Goal: Information Seeking & Learning: Compare options

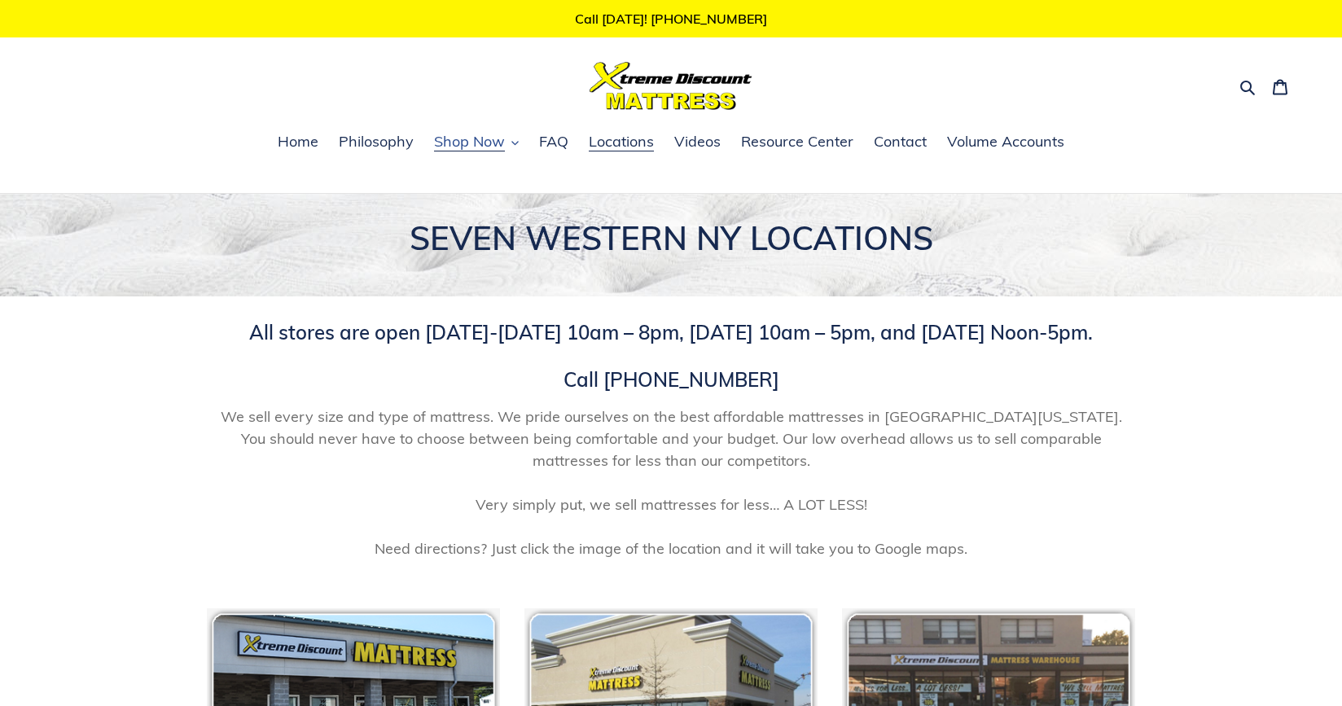
click at [485, 143] on span "Shop Now" at bounding box center [469, 142] width 71 height 20
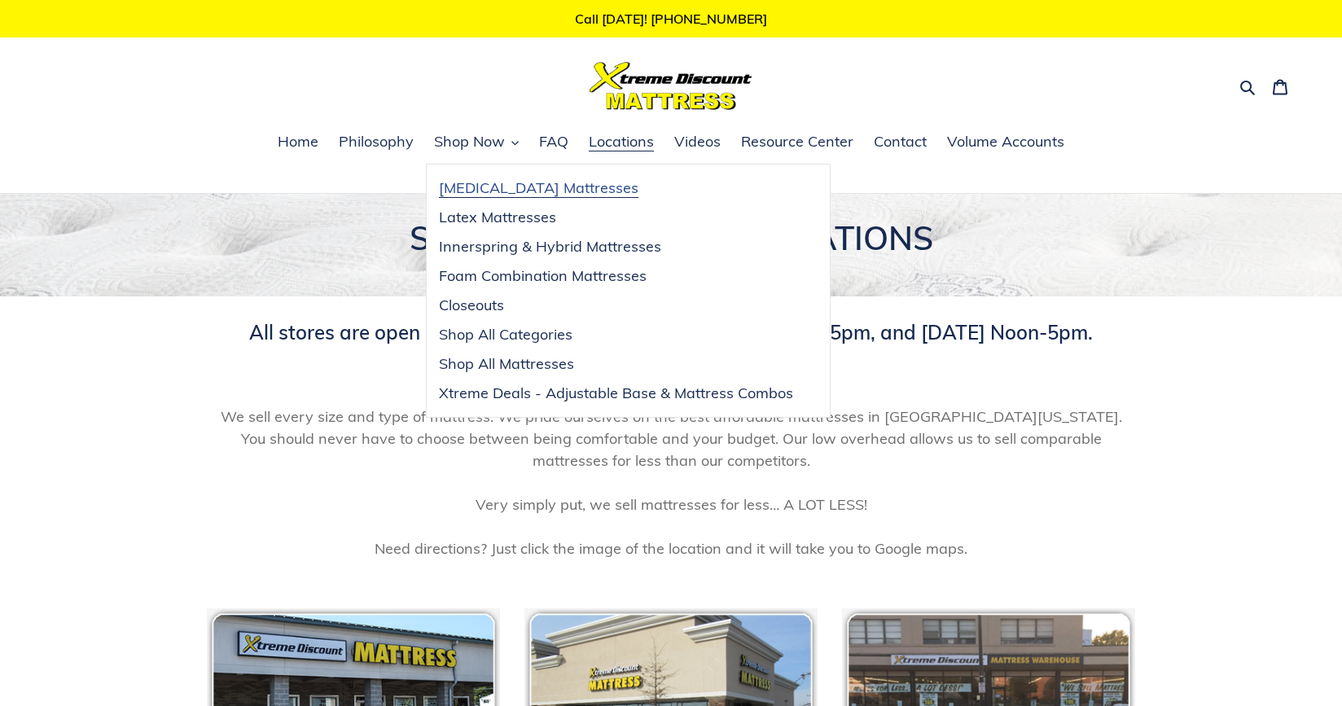
click at [491, 186] on span "[MEDICAL_DATA] Mattresses" at bounding box center [539, 188] width 200 height 20
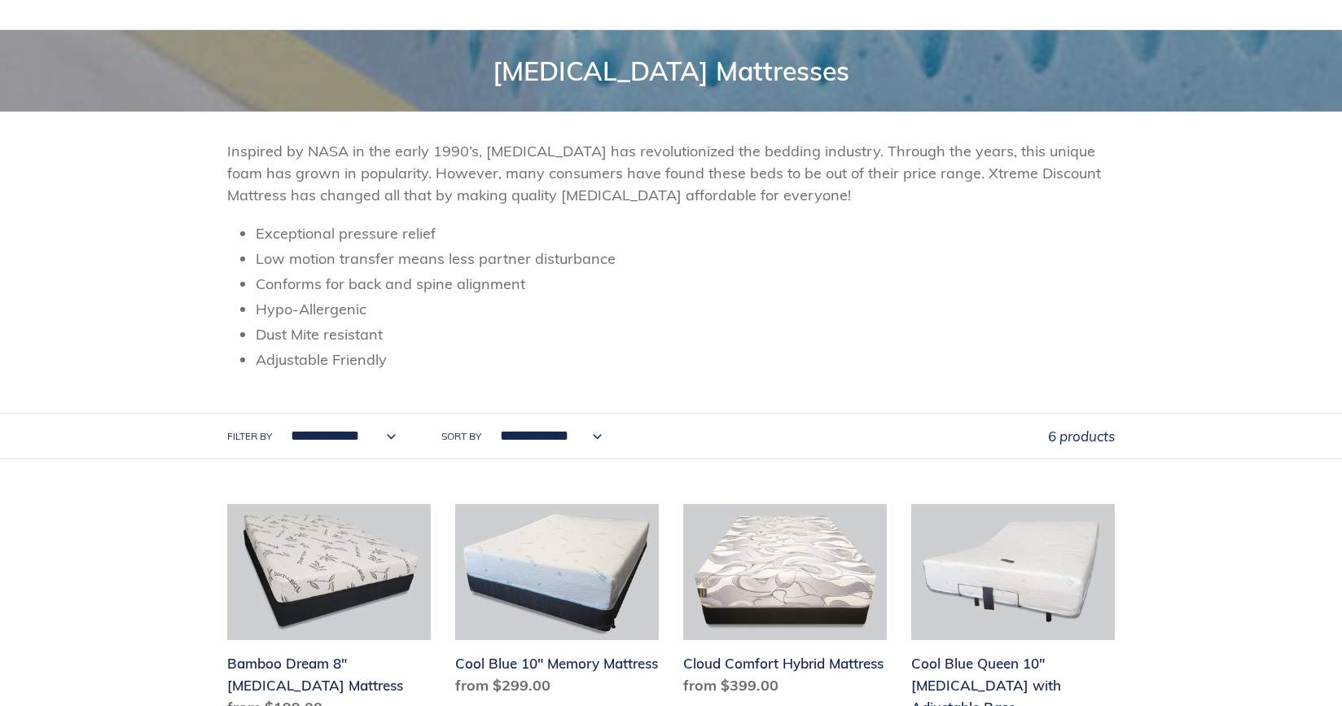
scroll to position [163, 0]
drag, startPoint x: 355, startPoint y: 79, endPoint x: 207, endPoint y: 131, distance: 157.1
click at [207, 131] on header "**********" at bounding box center [671, 245] width 1342 height 429
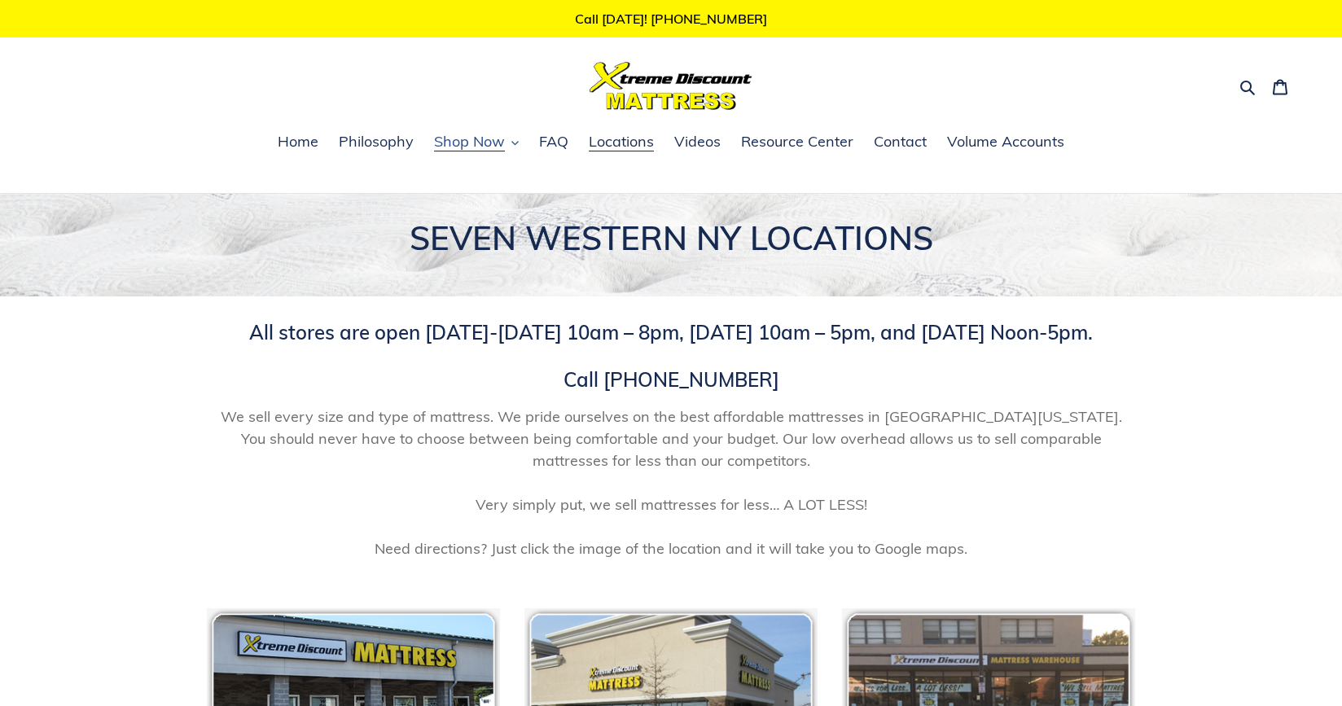
click at [474, 136] on span "Shop Now" at bounding box center [469, 142] width 71 height 20
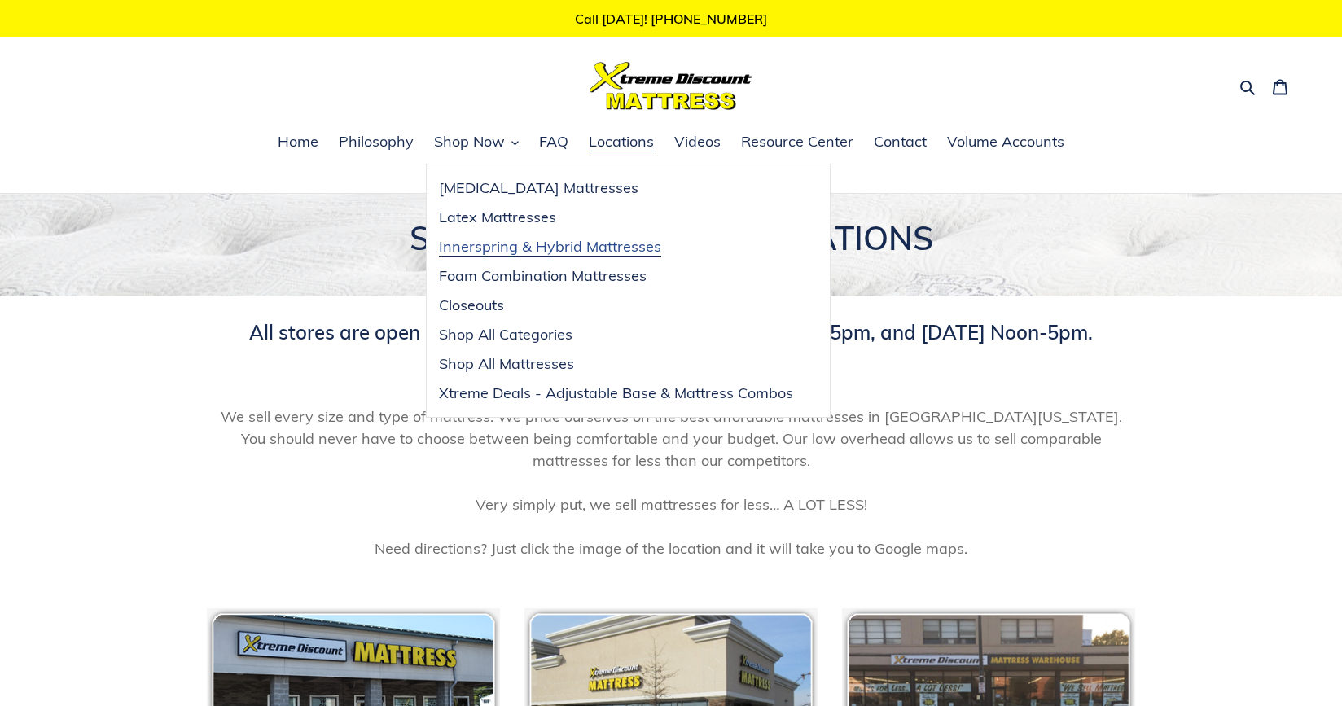
click at [493, 244] on span "Innerspring & Hybrid Mattresses" at bounding box center [550, 247] width 222 height 20
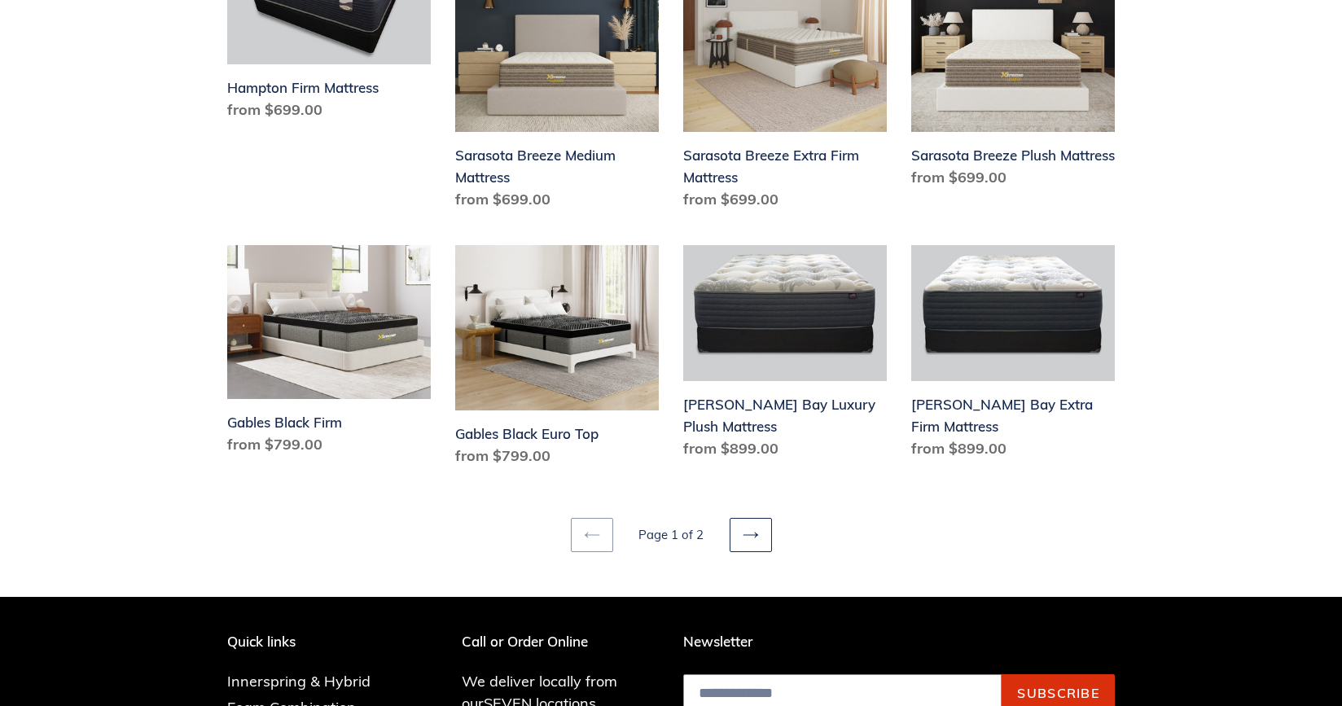
scroll to position [2199, 0]
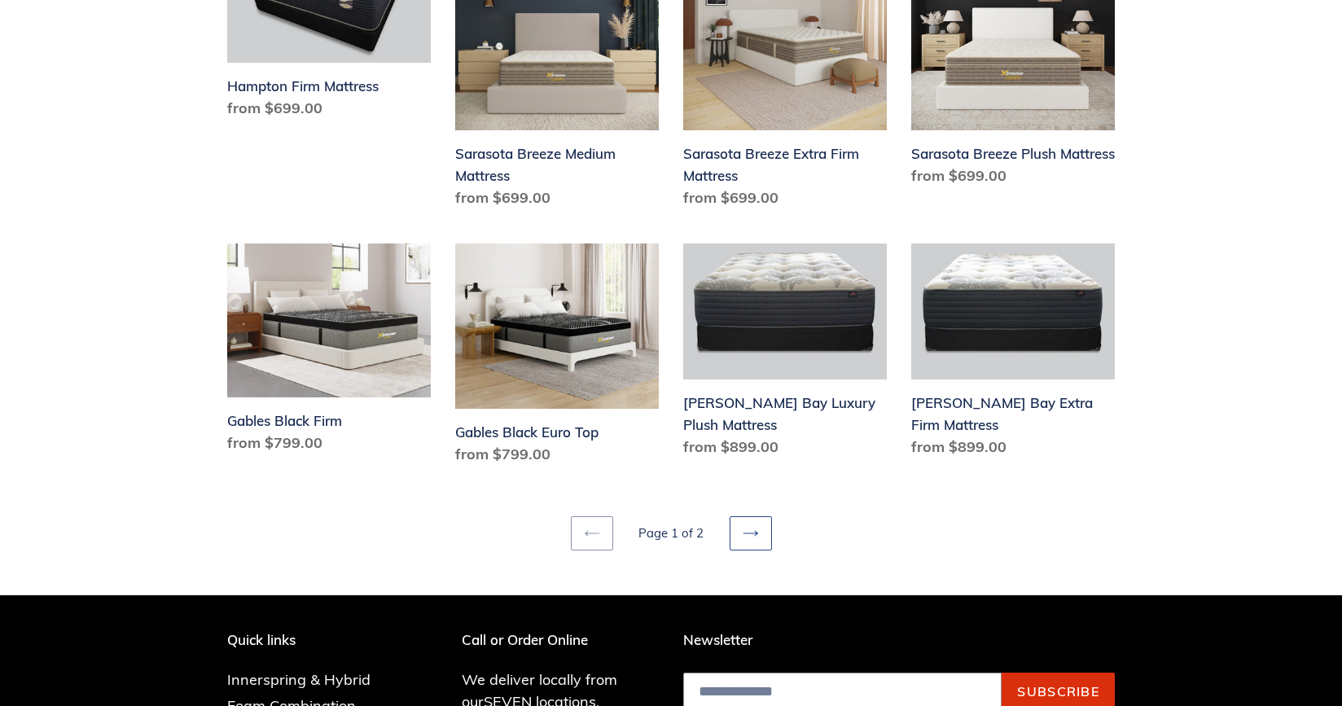
click at [753, 525] on icon at bounding box center [751, 533] width 16 height 16
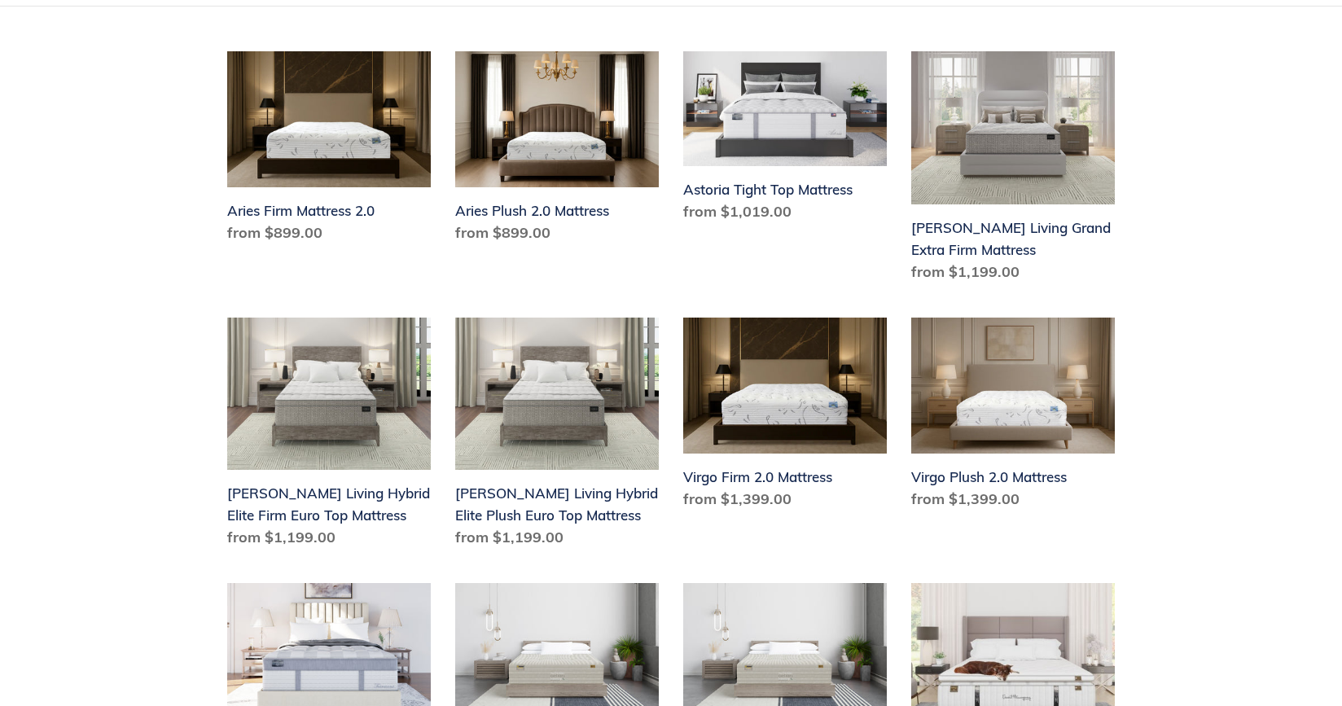
scroll to position [814, 0]
